Goal: Navigation & Orientation: Find specific page/section

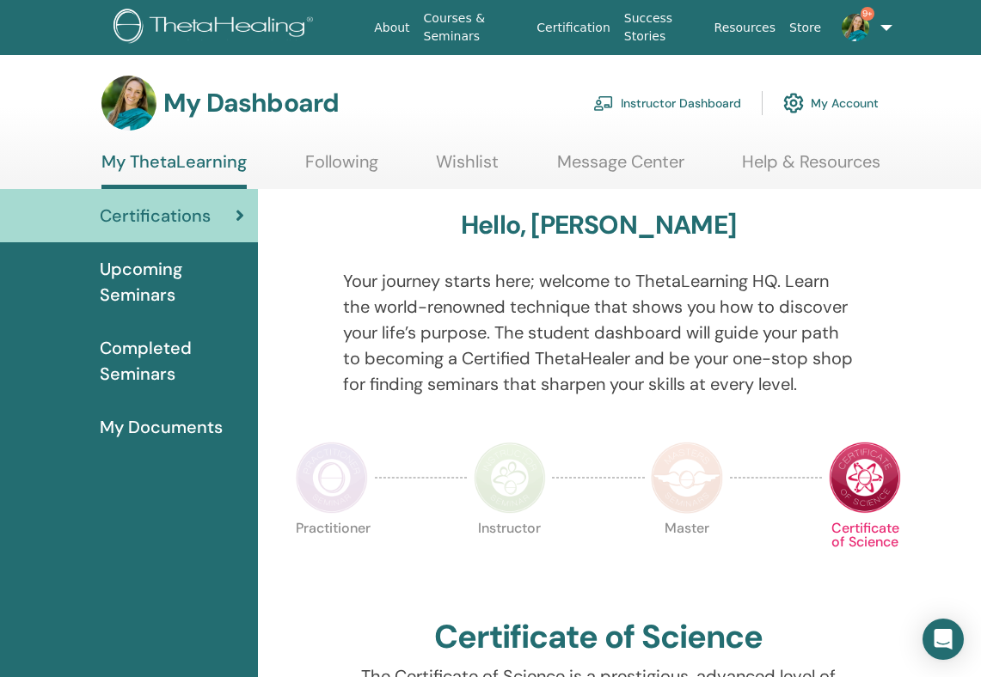
click at [880, 27] on link "9+" at bounding box center [857, 27] width 59 height 55
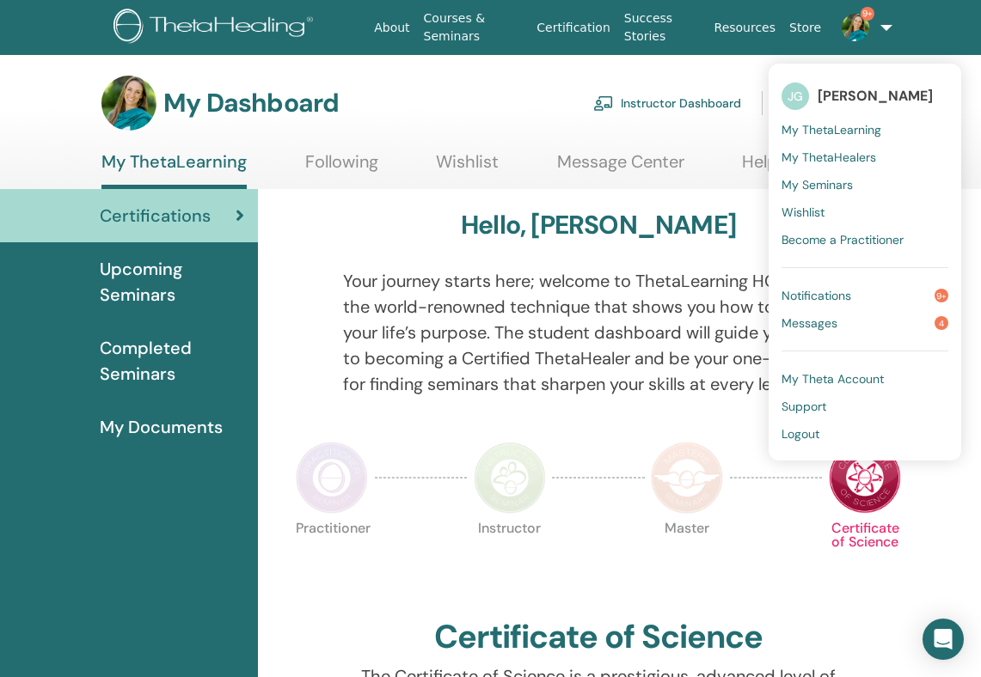
click at [877, 21] on link "9+" at bounding box center [857, 27] width 59 height 55
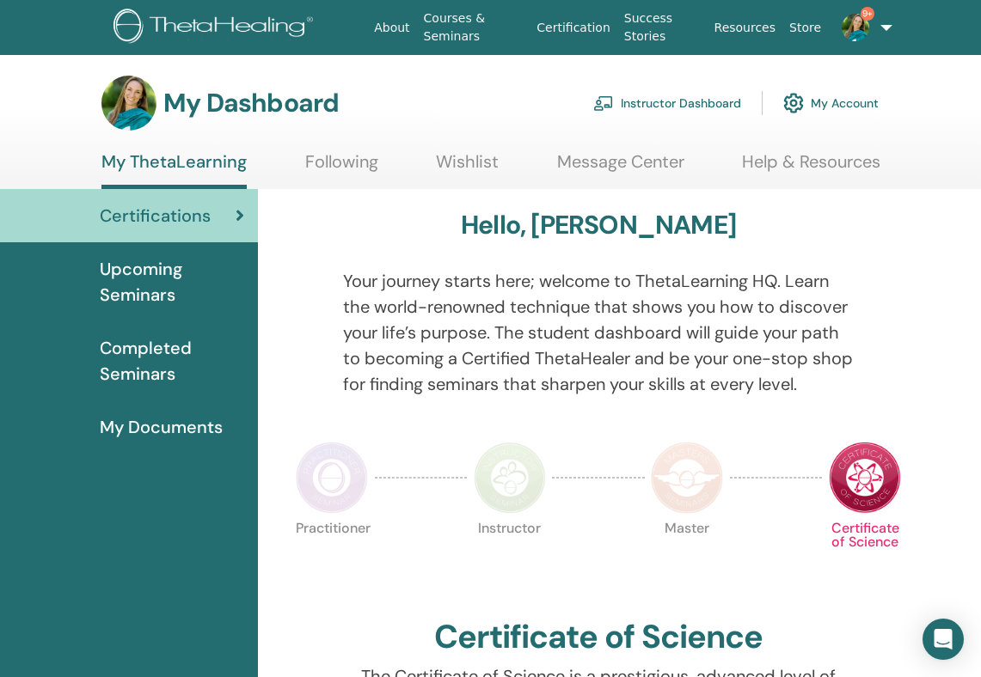
click at [219, 217] on div "Certifications" at bounding box center [129, 216] width 230 height 26
click at [205, 288] on span "Upcoming Seminars" at bounding box center [172, 282] width 144 height 52
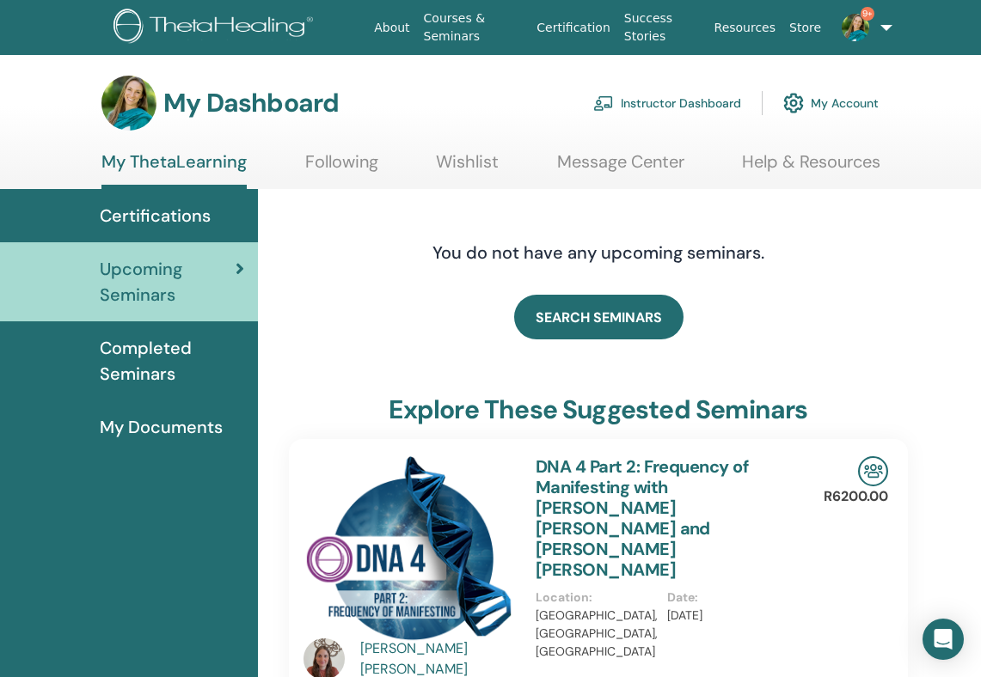
click at [668, 102] on link "Instructor Dashboard" at bounding box center [667, 103] width 148 height 38
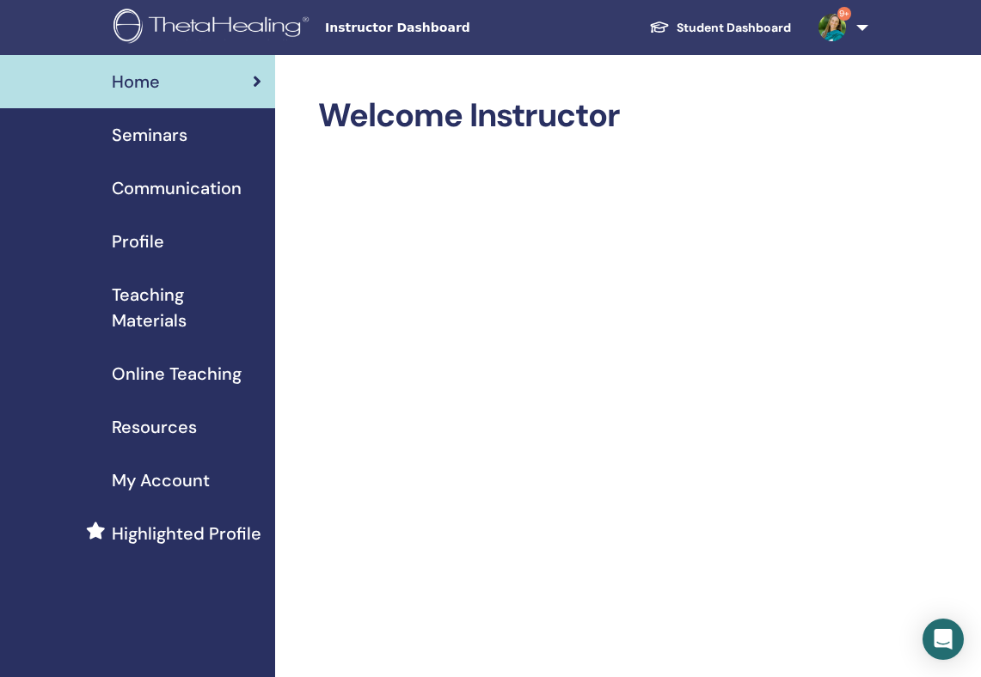
click at [159, 134] on span "Seminars" at bounding box center [150, 135] width 76 height 26
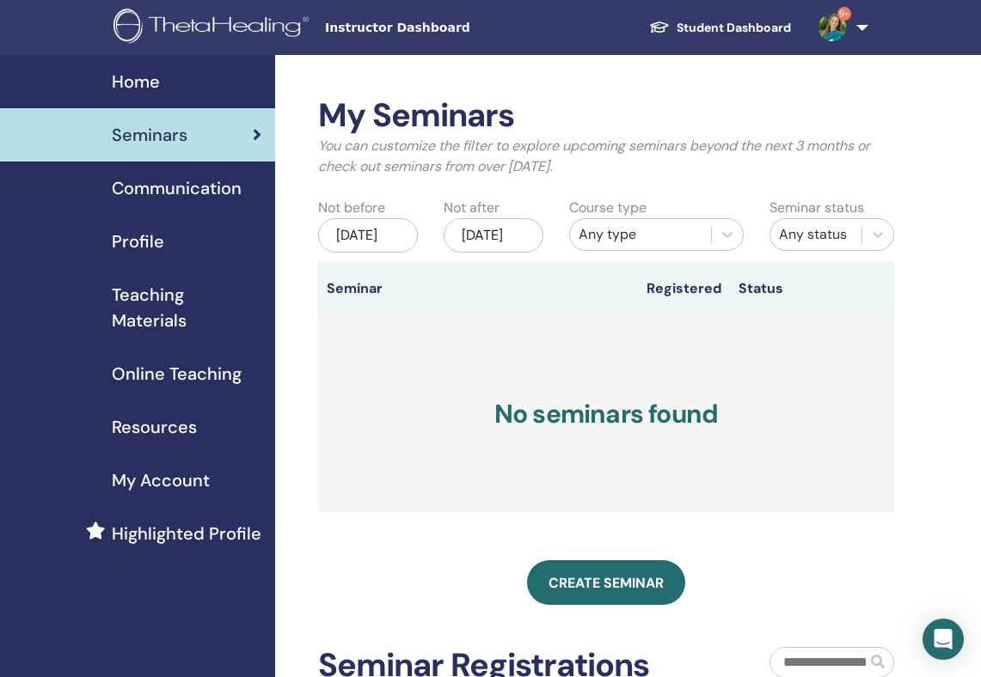
click at [167, 185] on span "Communication" at bounding box center [177, 188] width 130 height 26
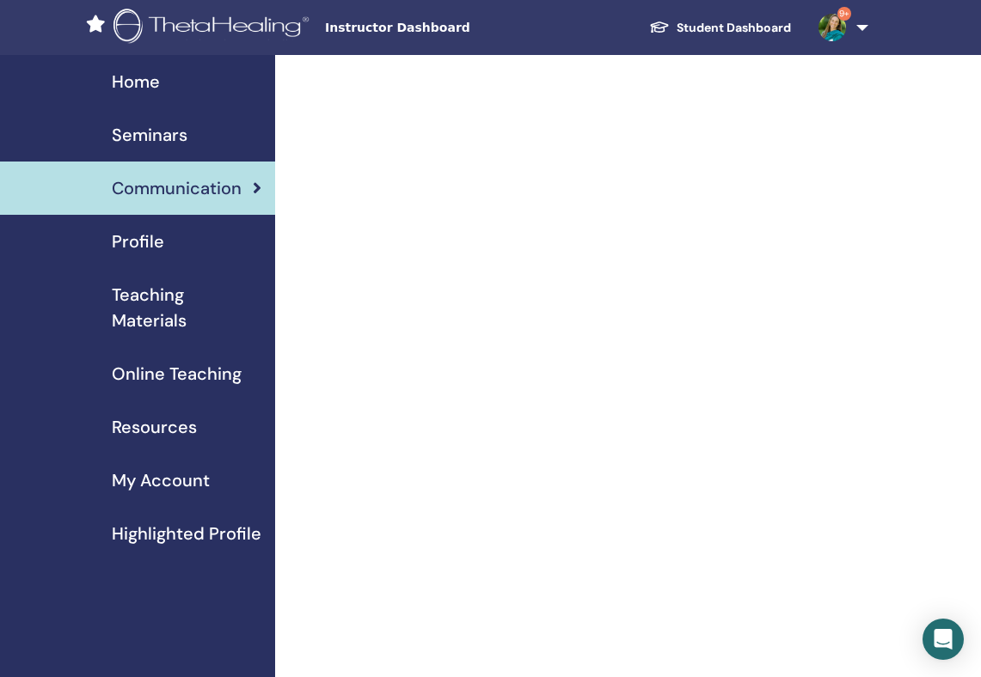
click at [168, 244] on div "Profile" at bounding box center [138, 242] width 248 height 26
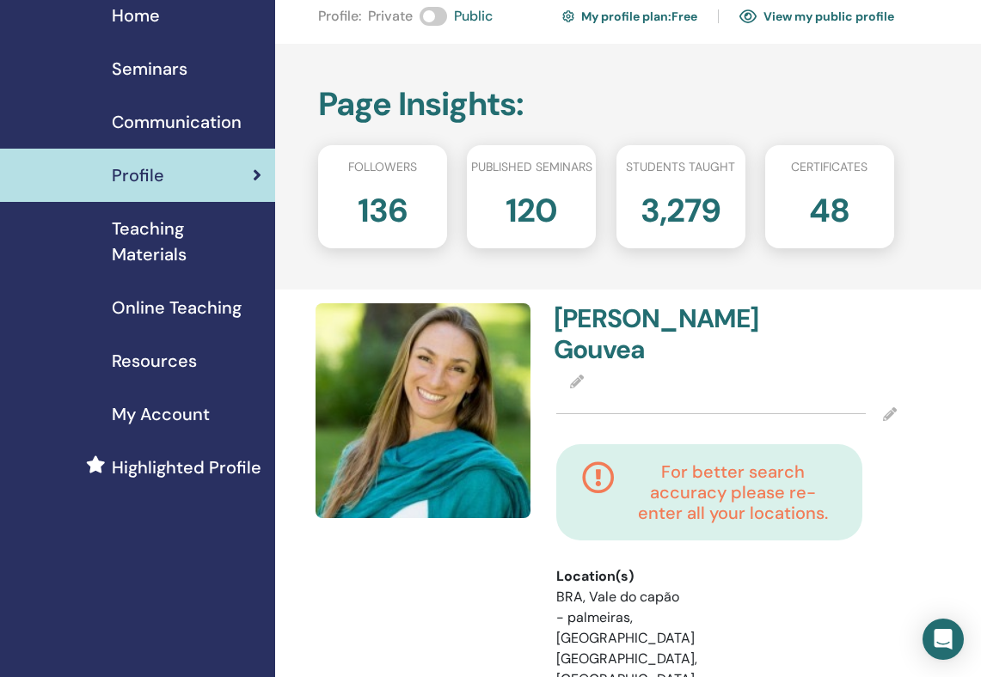
scroll to position [58, 0]
